Goal: Transaction & Acquisition: Purchase product/service

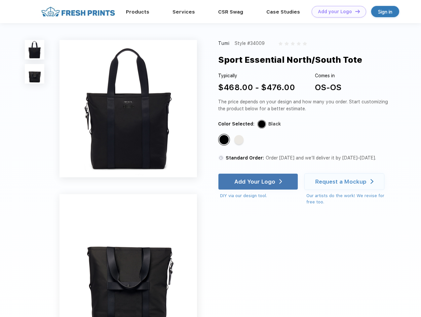
click at [336, 12] on link "Add your Logo Design Tool" at bounding box center [339, 12] width 55 height 12
click at [0, 0] on div "Design Tool" at bounding box center [0, 0] width 0 height 0
click at [354, 11] on link "Add your Logo Design Tool" at bounding box center [339, 12] width 55 height 12
click at [35, 50] on img at bounding box center [34, 49] width 19 height 19
click at [35, 74] on img at bounding box center [34, 73] width 19 height 19
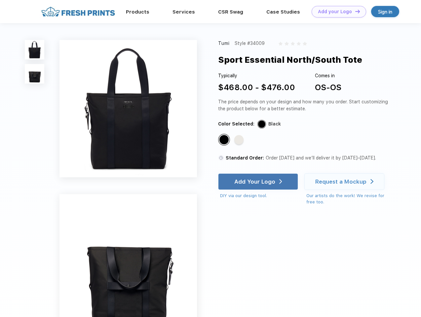
click at [225, 140] on div "Standard Color" at bounding box center [223, 139] width 9 height 9
click at [240, 140] on div "Standard Color" at bounding box center [238, 139] width 9 height 9
click at [259, 182] on div "Add Your Logo" at bounding box center [254, 181] width 41 height 7
click at [345, 182] on div "Request a Mockup" at bounding box center [340, 181] width 51 height 7
